Goal: Transaction & Acquisition: Purchase product/service

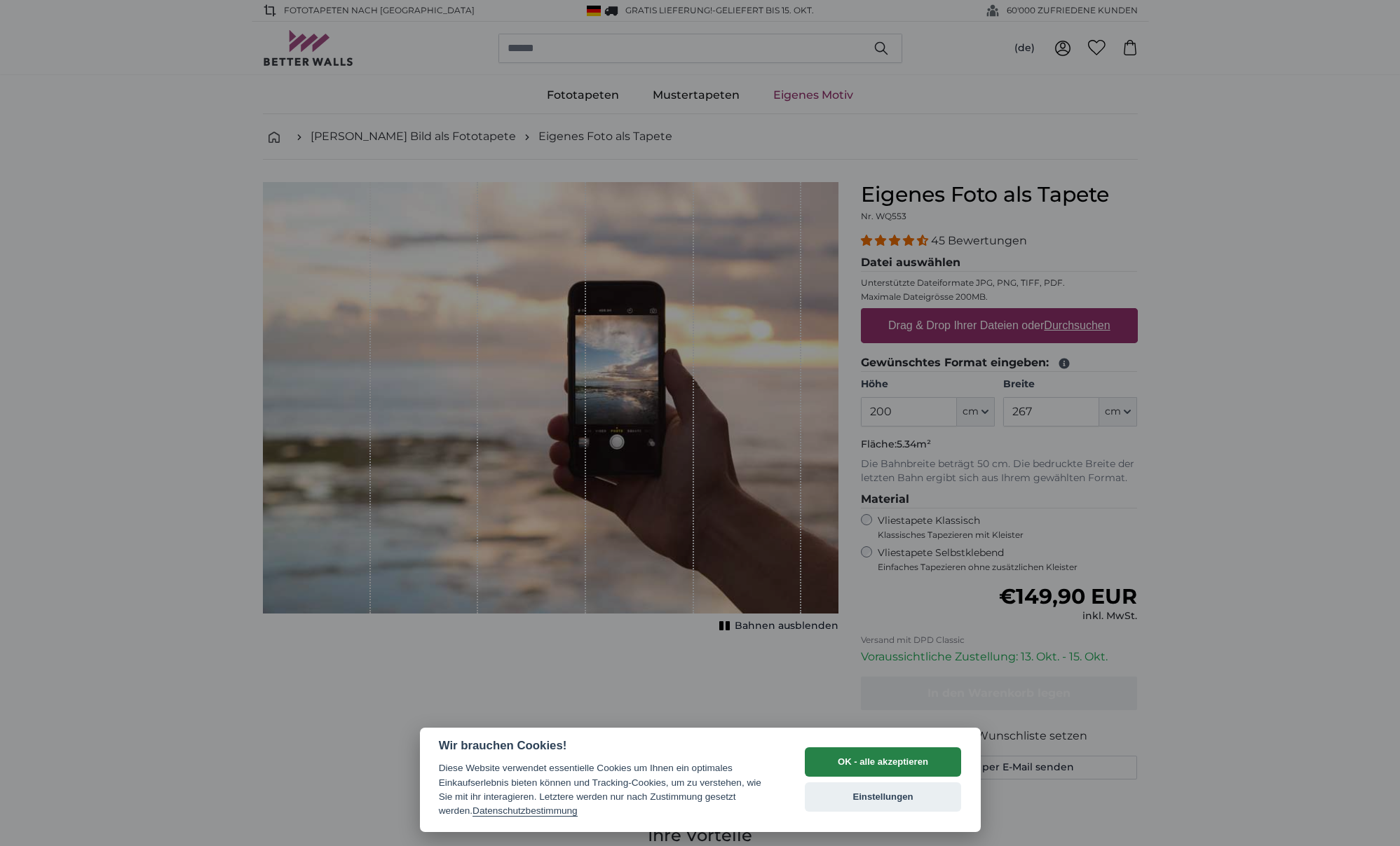
click at [873, 764] on button "OK - alle akzeptieren" at bounding box center [883, 762] width 157 height 30
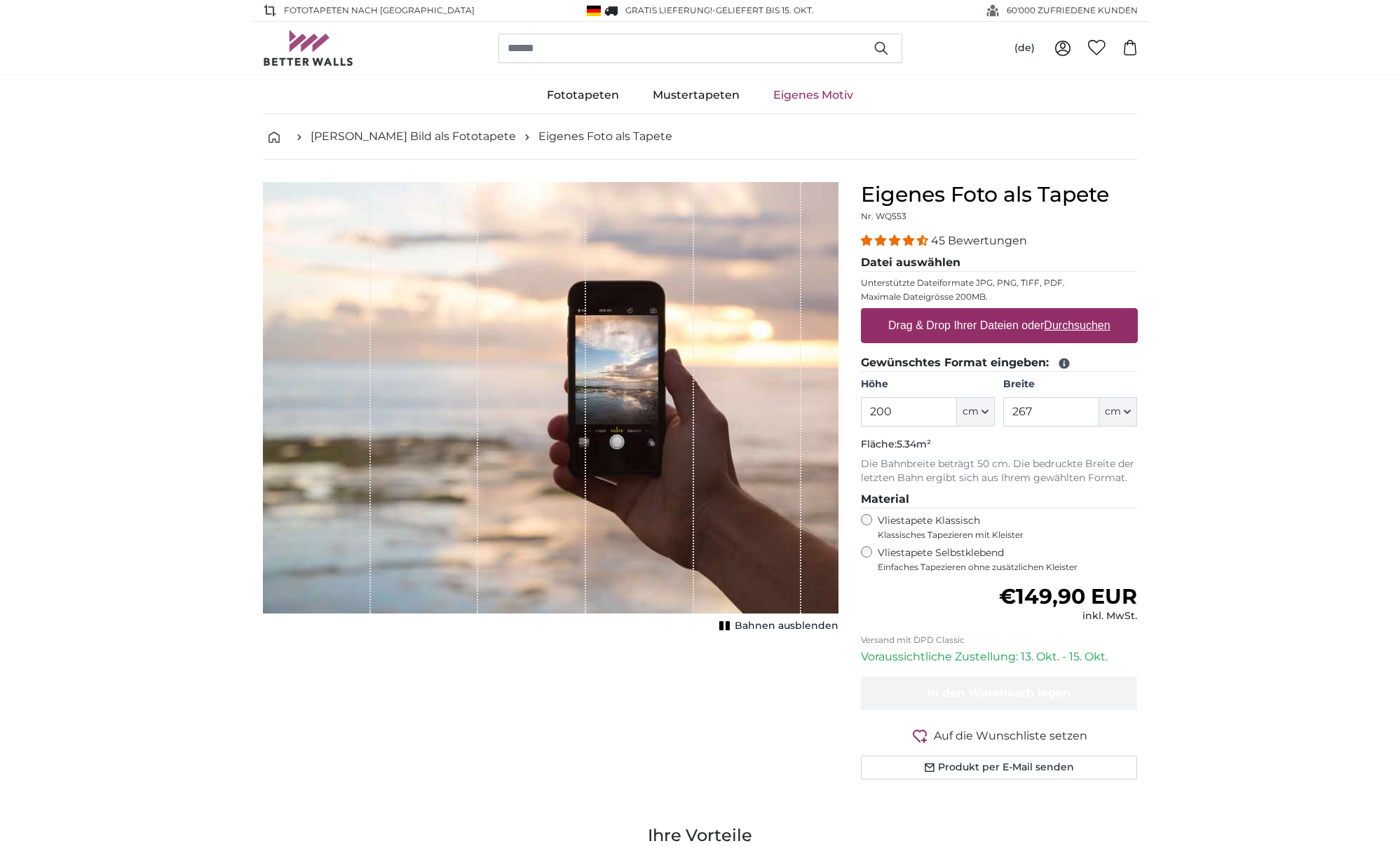
click at [1093, 328] on u "Durchsuchen" at bounding box center [1077, 325] width 66 height 12
click at [1093, 312] on input "Drag & Drop Ihrer Dateien oder Durchsuchen" at bounding box center [999, 310] width 277 height 4
type input "**********"
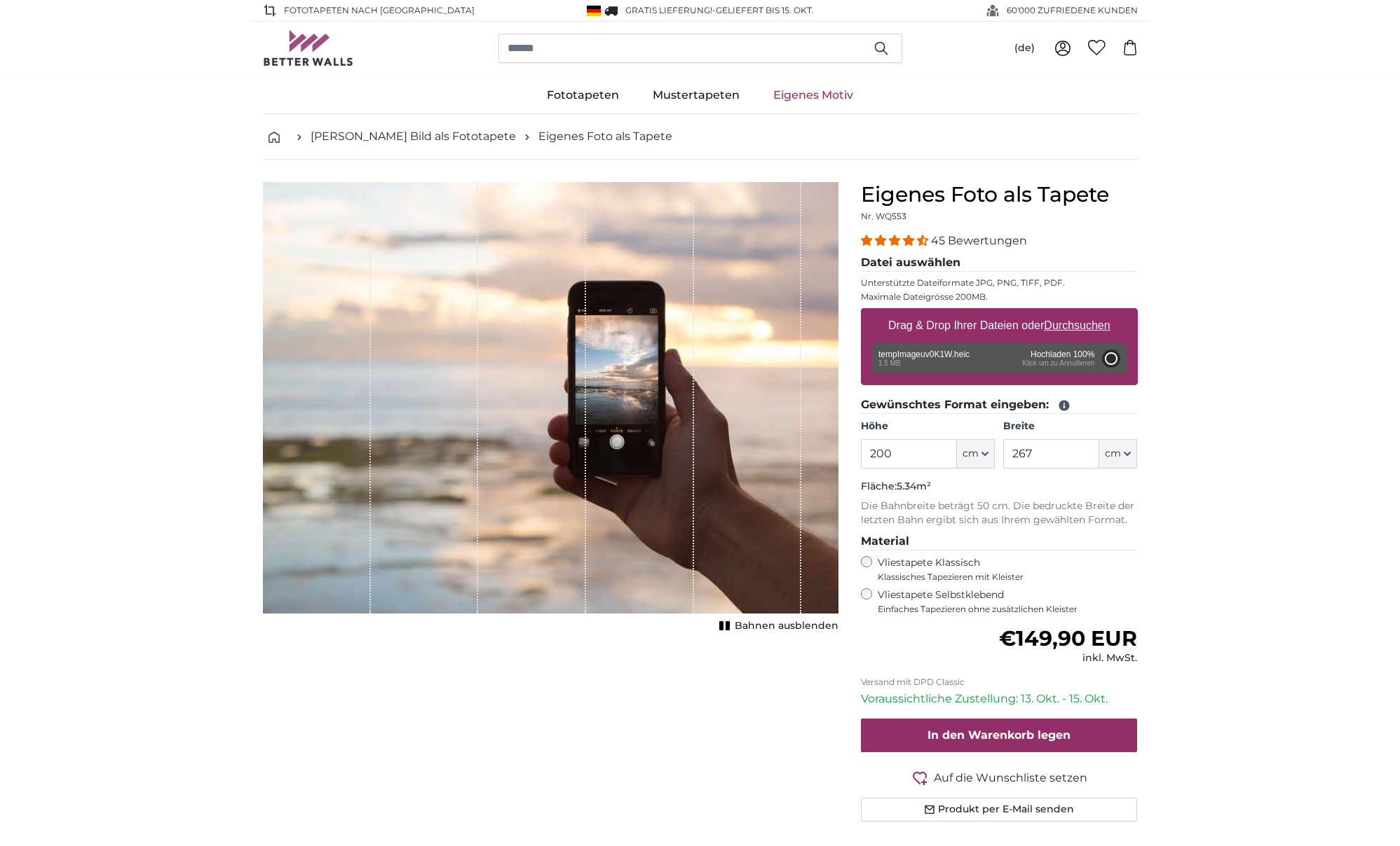
type input "150"
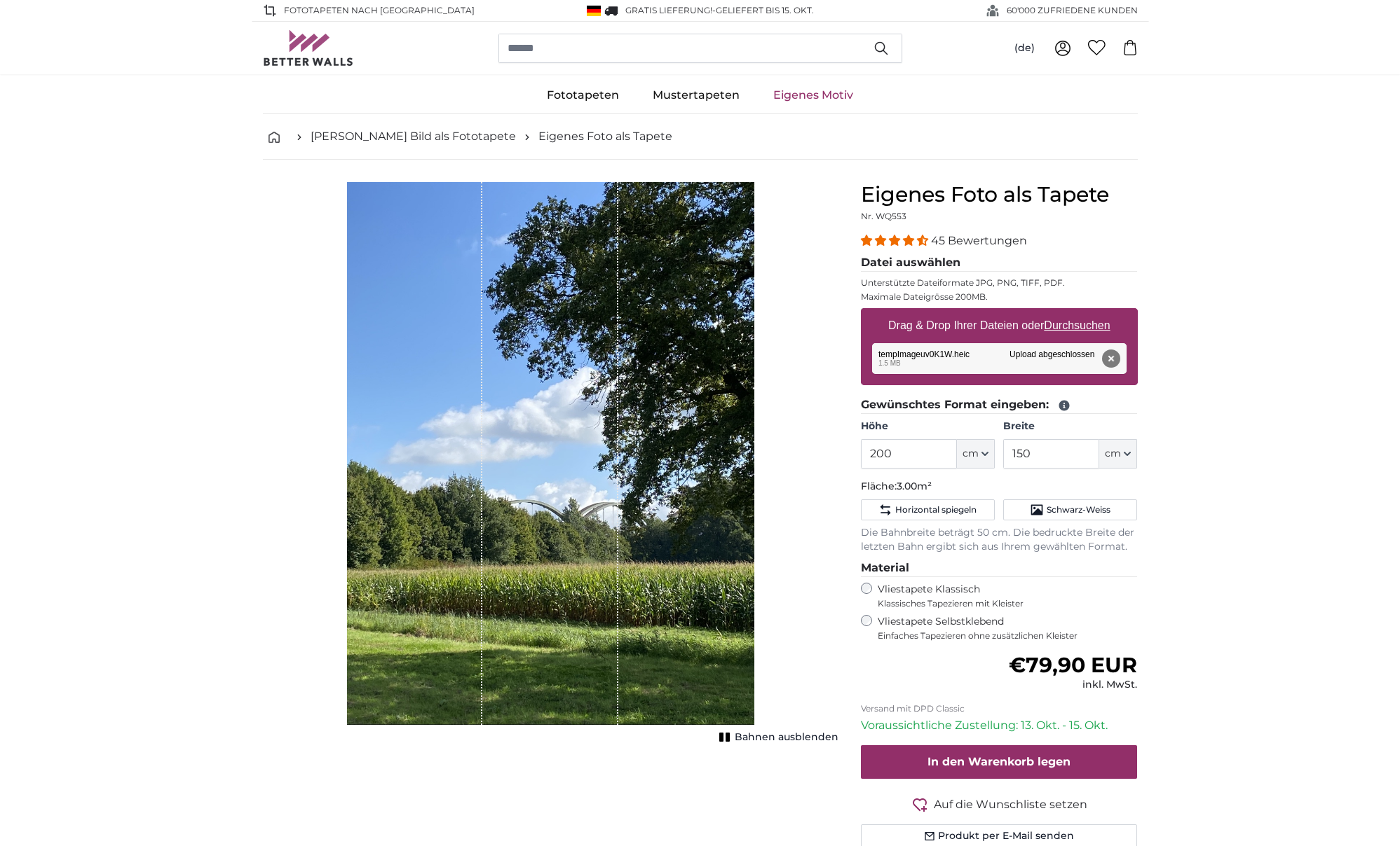
click at [984, 449] on button "cm" at bounding box center [975, 454] width 37 height 30
click at [902, 457] on input "200" at bounding box center [908, 454] width 96 height 30
drag, startPoint x: 893, startPoint y: 455, endPoint x: 809, endPoint y: 455, distance: 84.0
click at [809, 455] on product-detail "Abbrechen Bild zuschneiden Bahnen ausblenden Eigenes Foto als Tapete Nr. WQ553 …" at bounding box center [700, 521] width 897 height 723
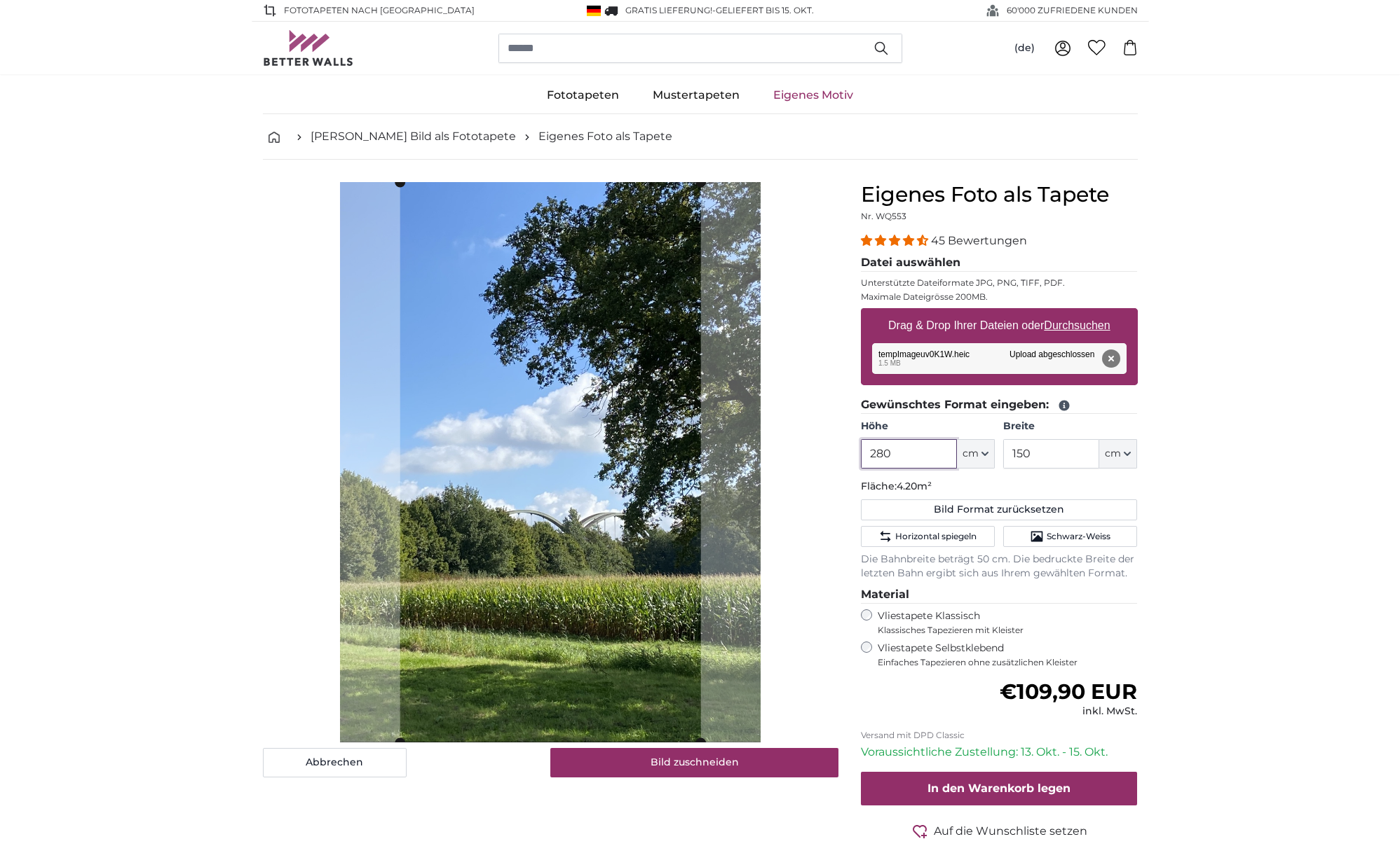
type input "280"
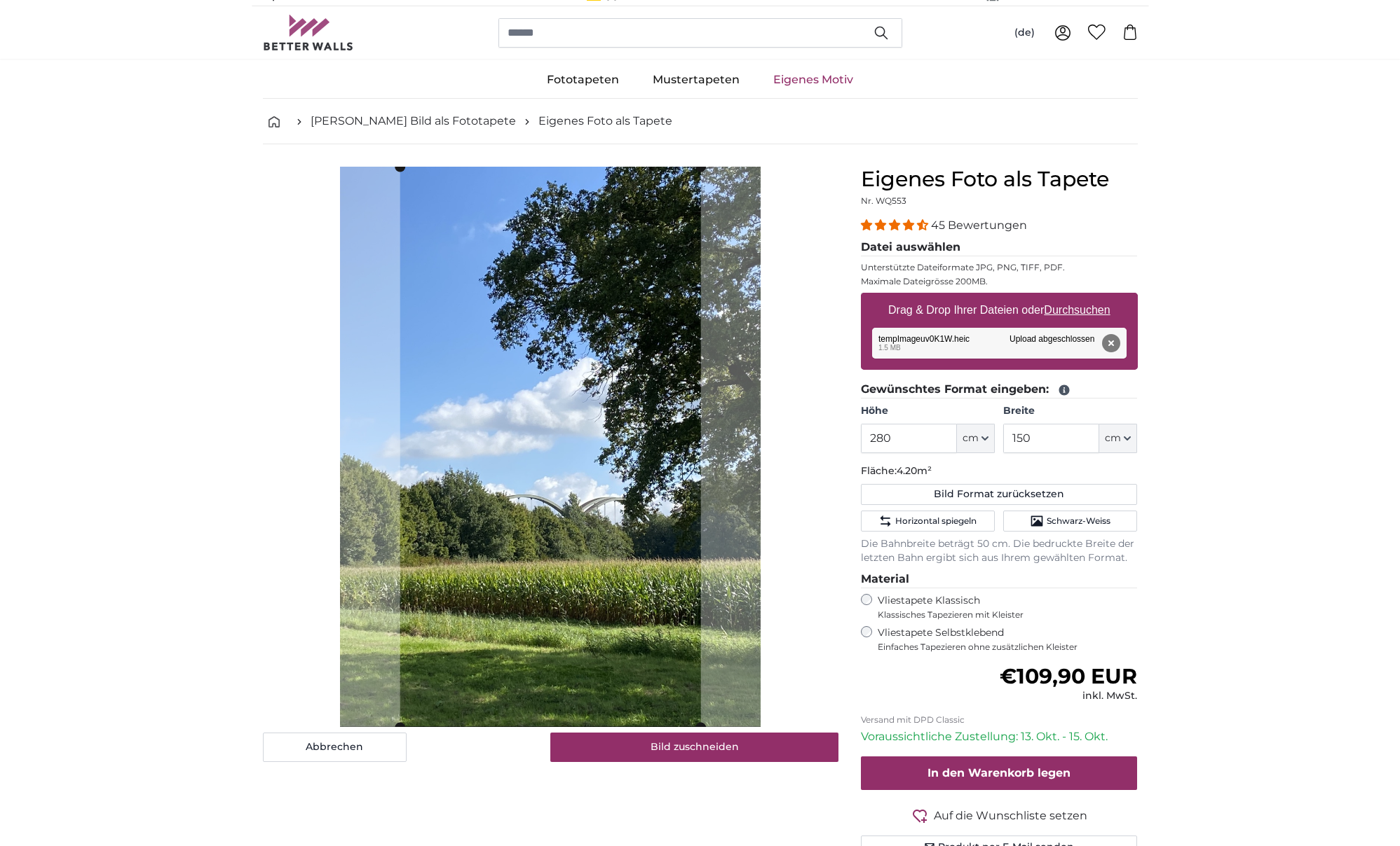
scroll to position [16, 0]
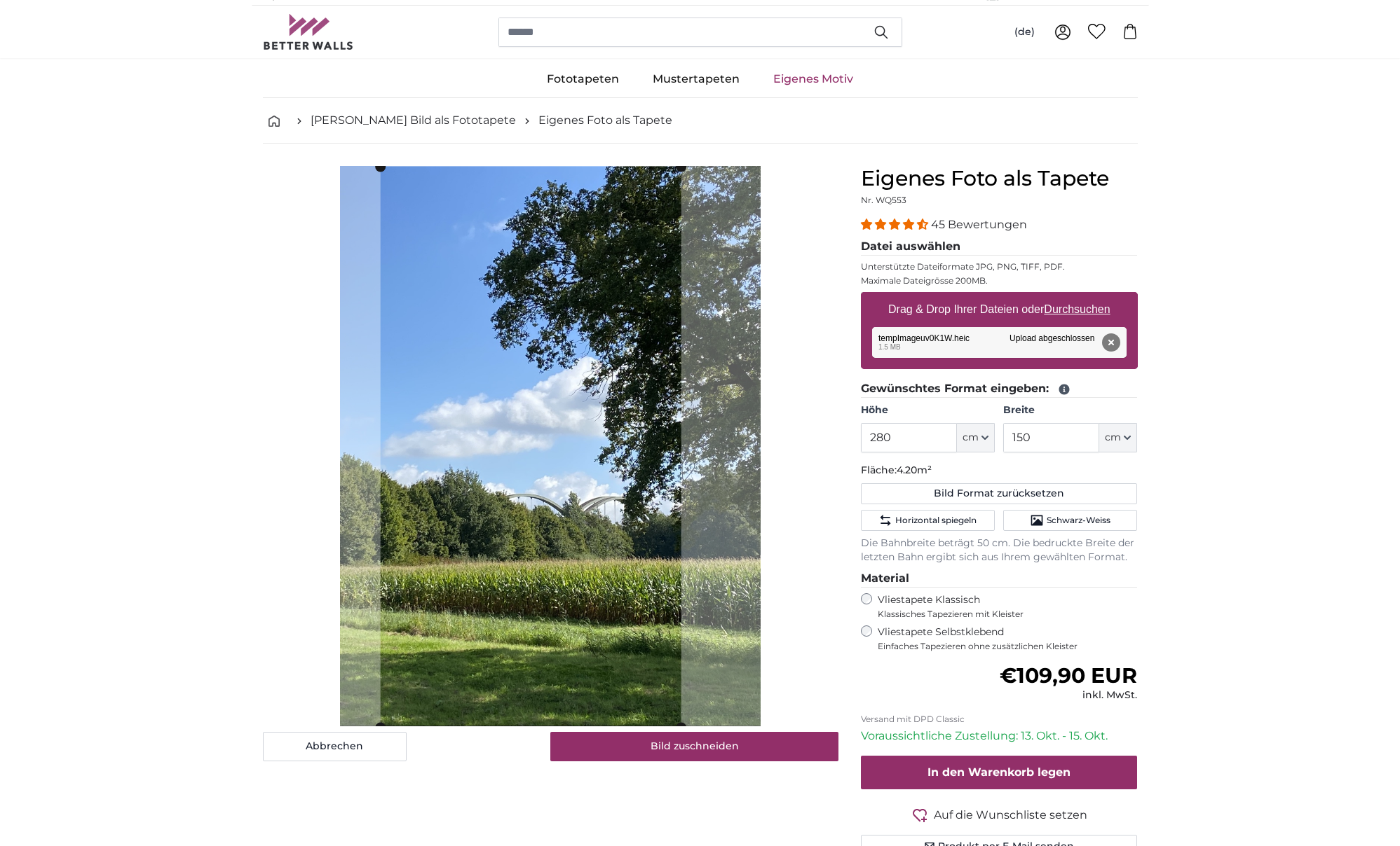
click at [627, 455] on cropper-handle at bounding box center [530, 447] width 301 height 560
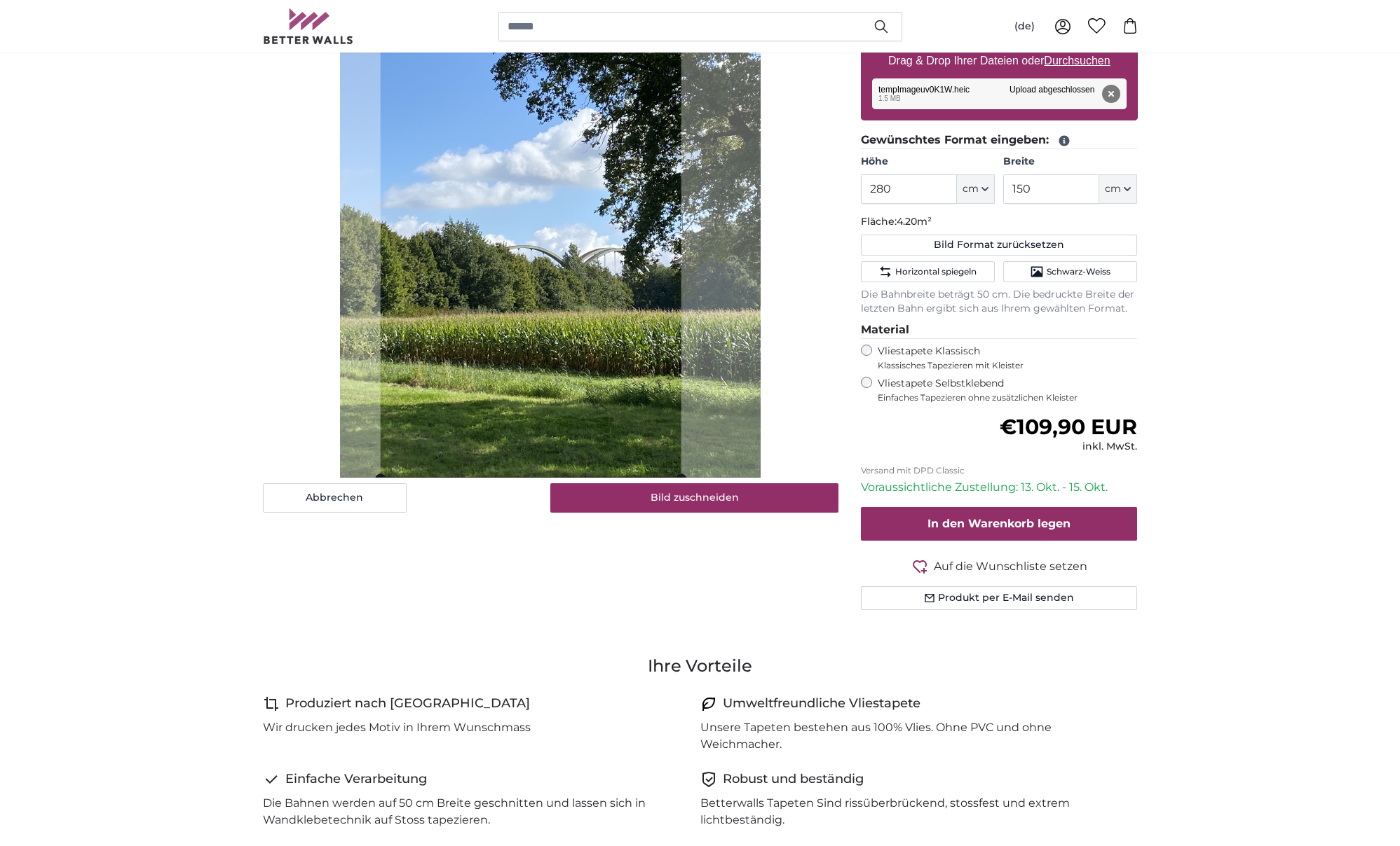
scroll to position [266, 0]
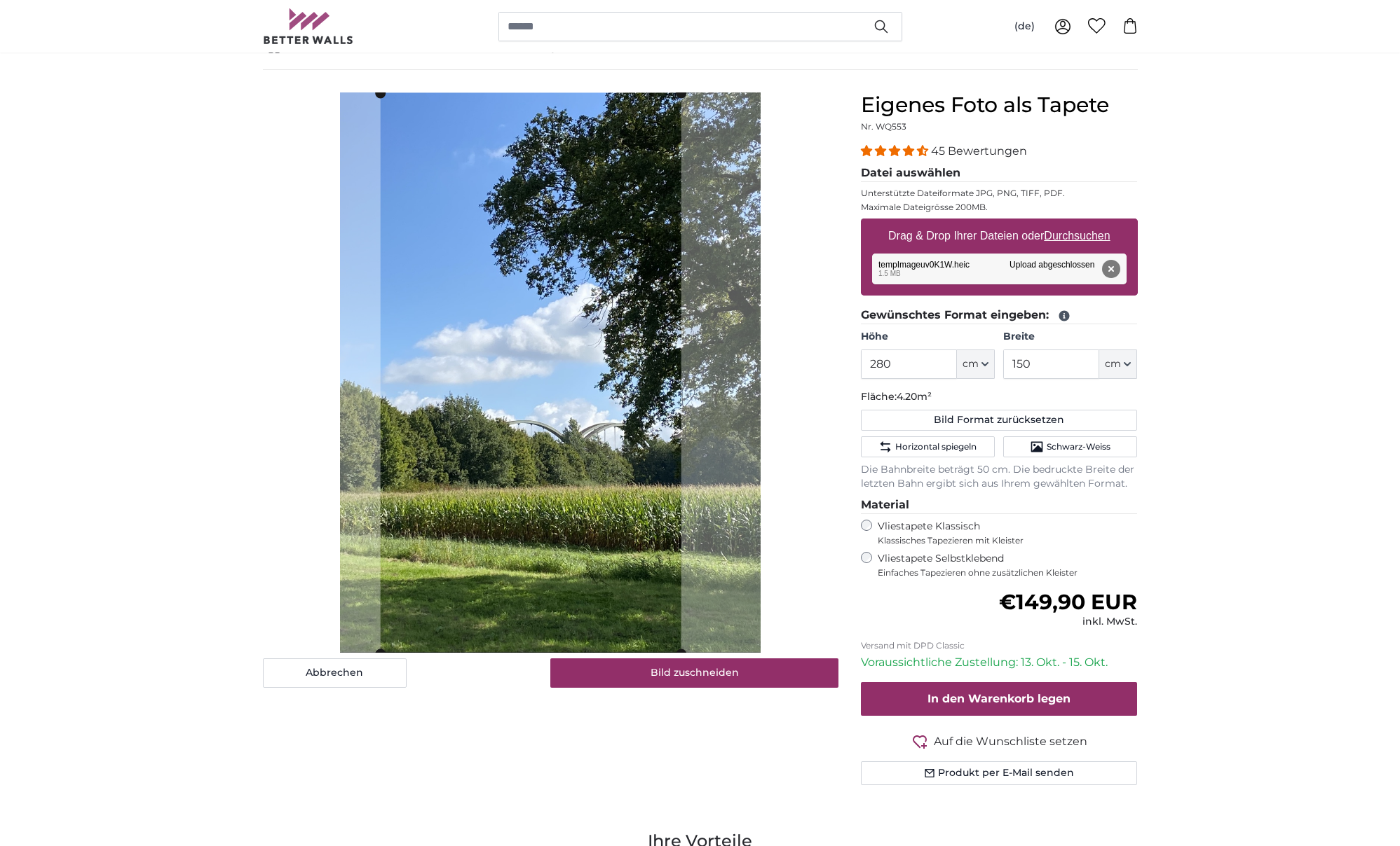
scroll to position [88, 0]
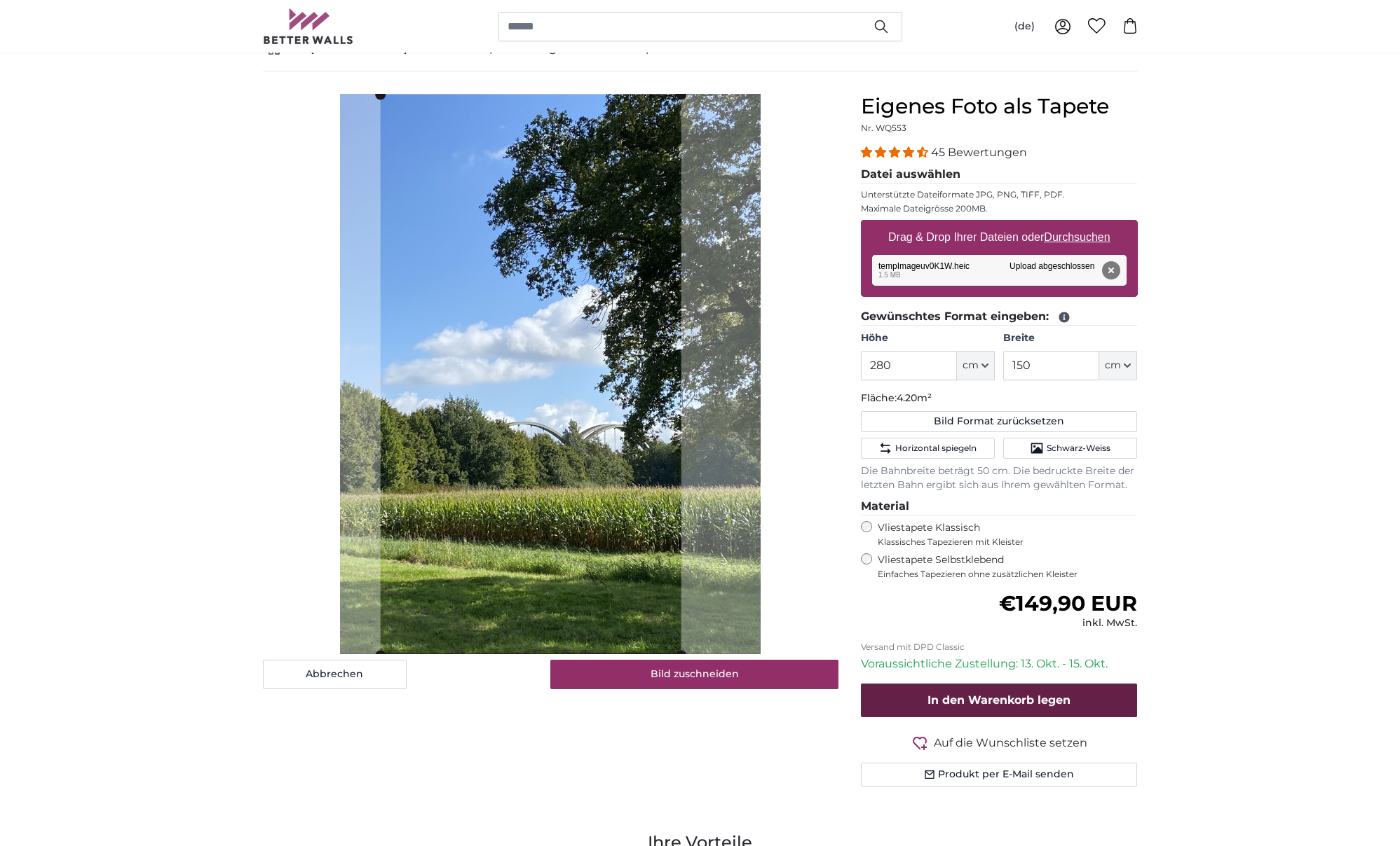
click at [958, 694] on span "In den Warenkorb legen" at bounding box center [999, 700] width 143 height 13
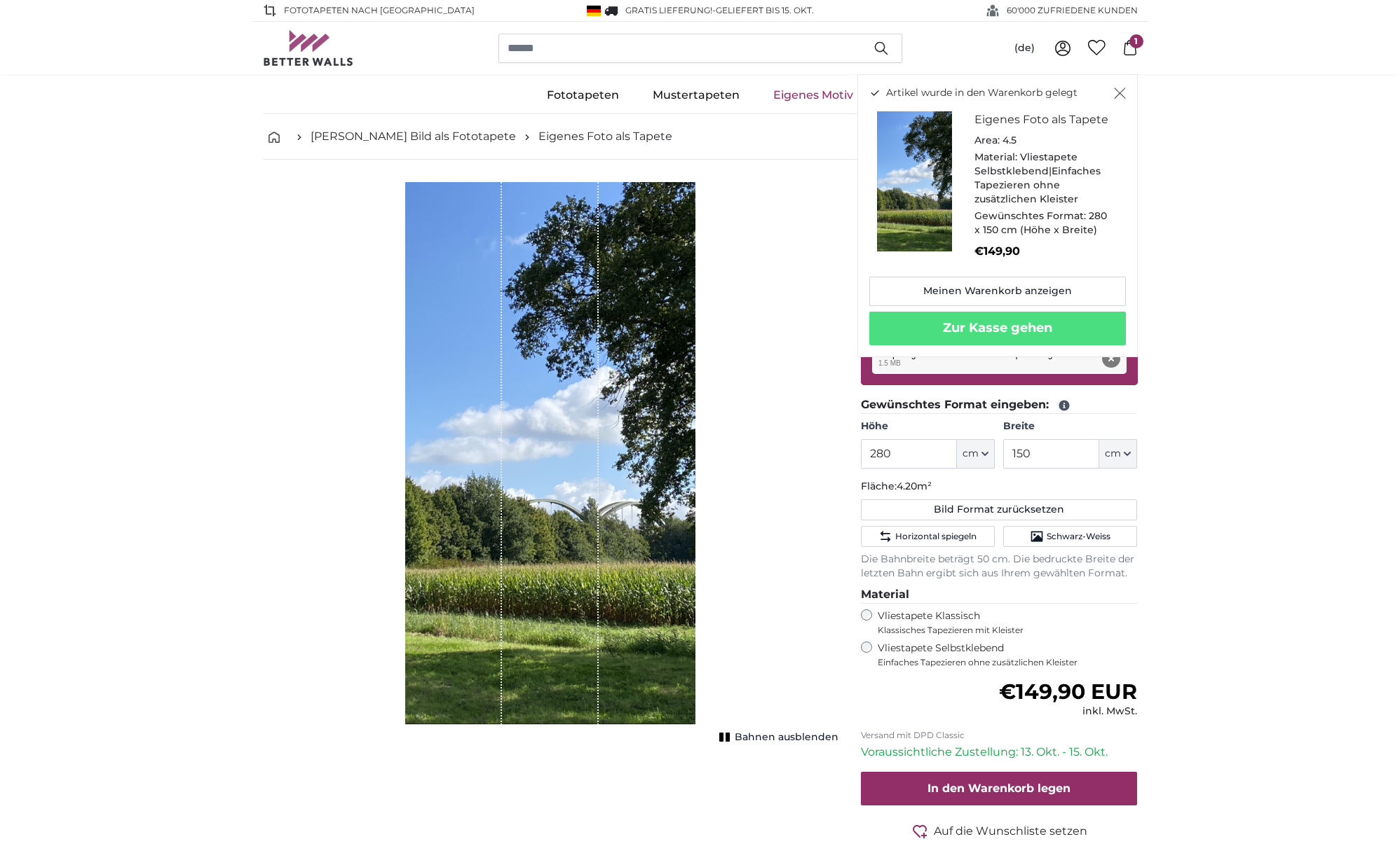
scroll to position [0, 0]
click at [1062, 407] on icon at bounding box center [1063, 406] width 10 height 10
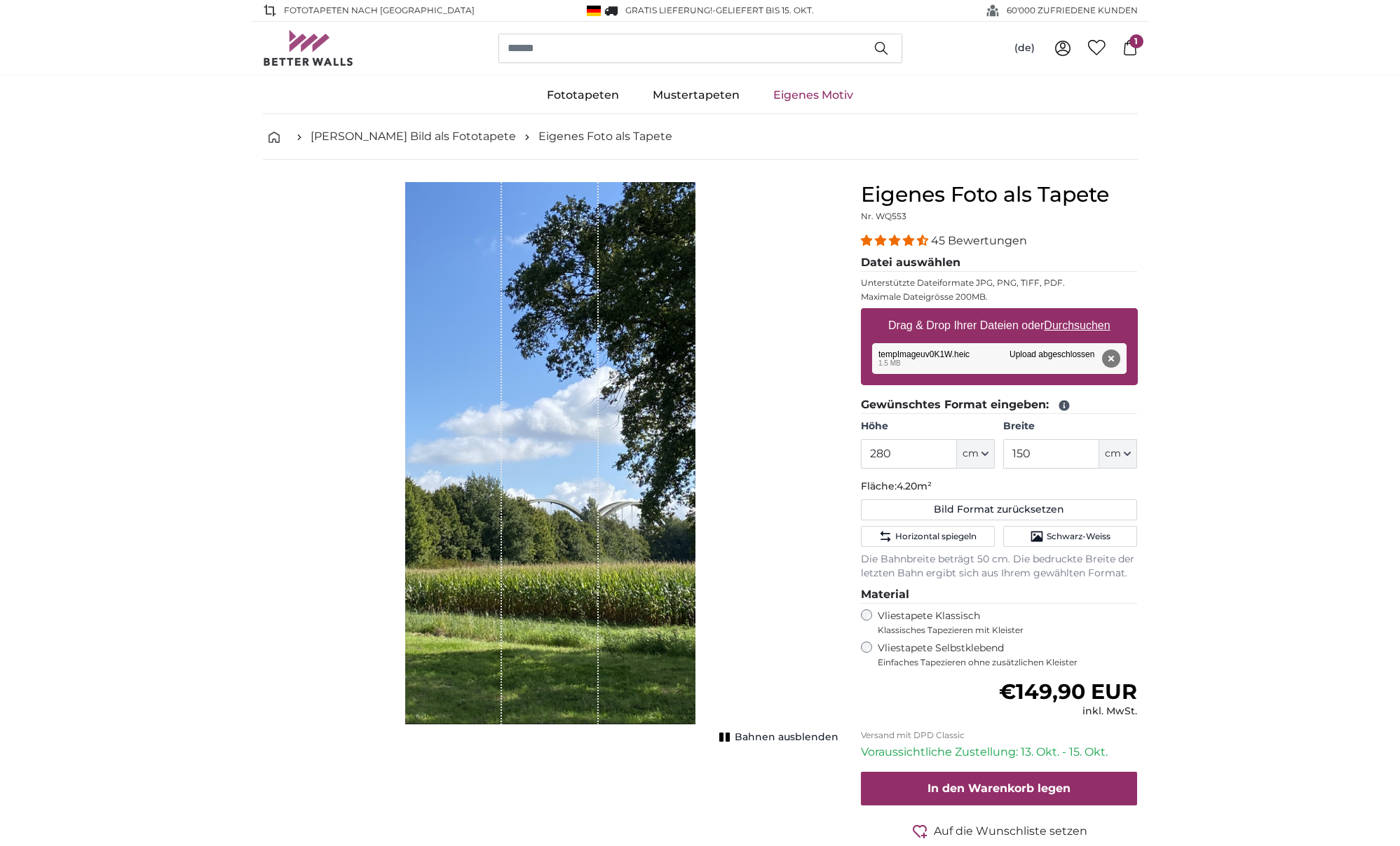
click at [1062, 407] on icon at bounding box center [1063, 406] width 10 height 10
click at [1133, 44] on span "1" at bounding box center [1136, 41] width 14 height 14
